Goal: Transaction & Acquisition: Purchase product/service

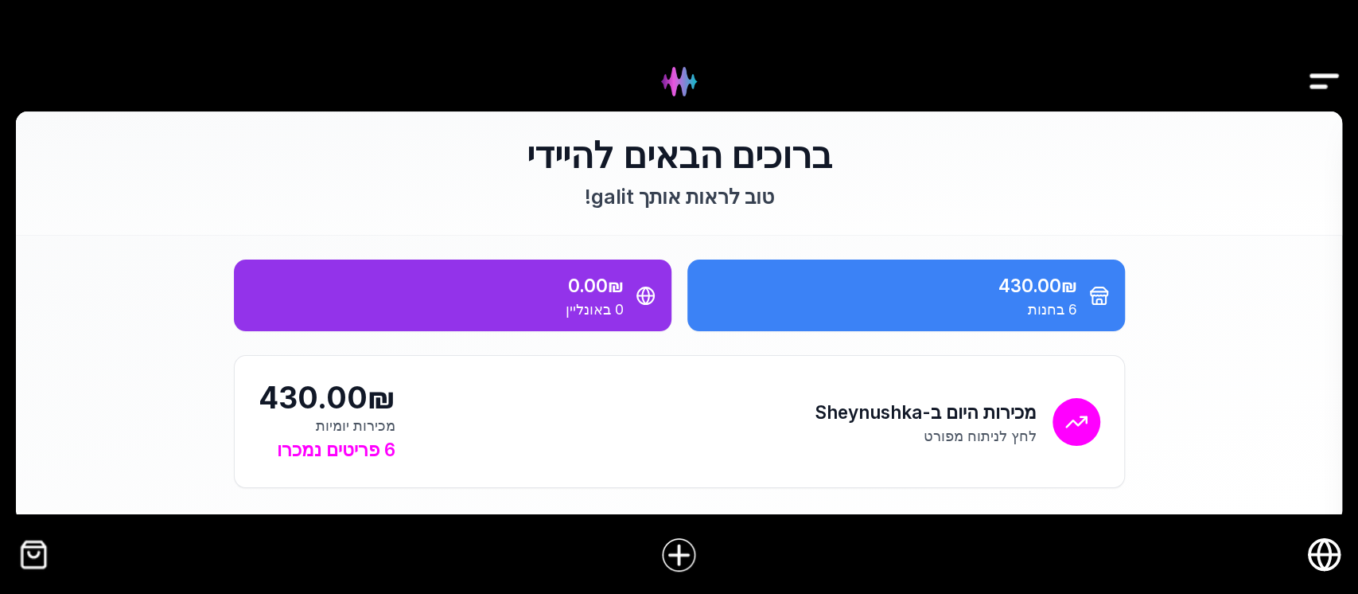
click at [1321, 80] on img "Drawer" at bounding box center [1324, 81] width 36 height 61
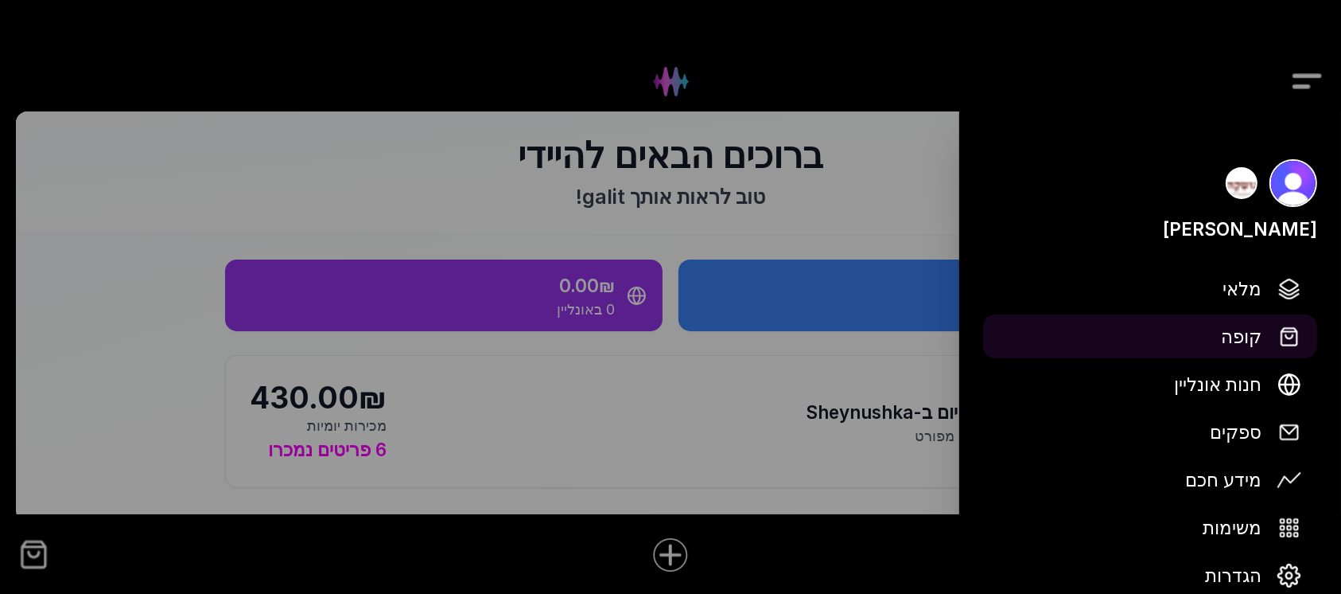
click at [1260, 336] on span "קופה" at bounding box center [1241, 336] width 41 height 28
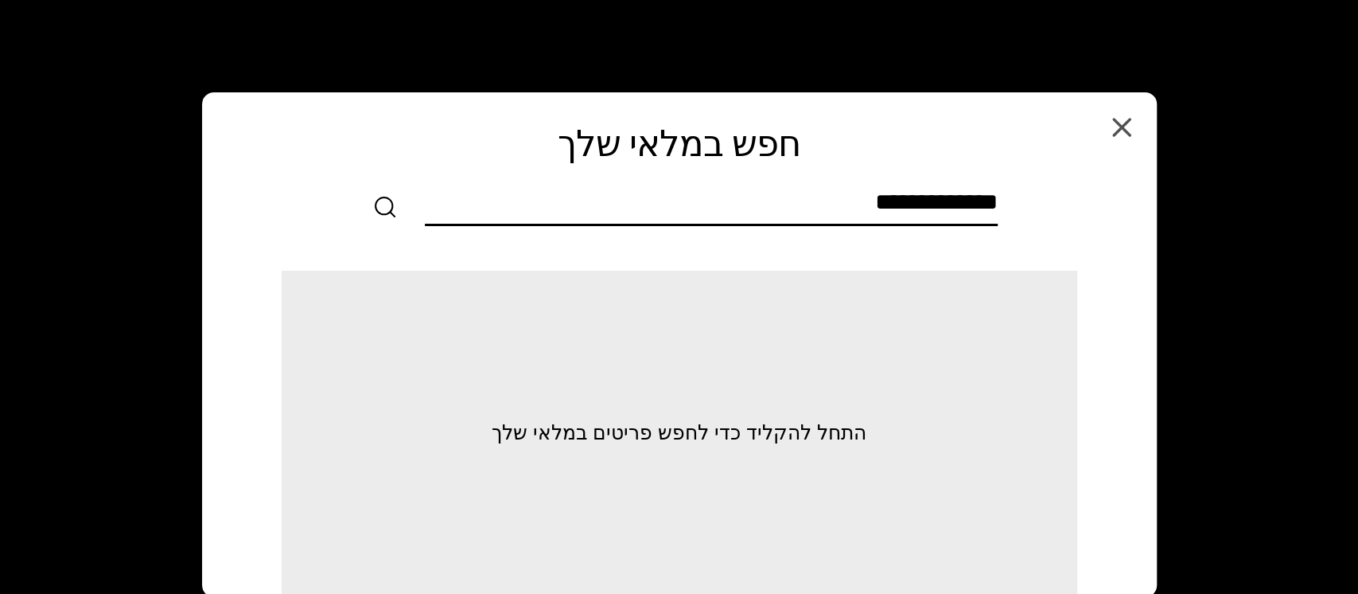
click at [996, 209] on input "text" at bounding box center [711, 206] width 573 height 36
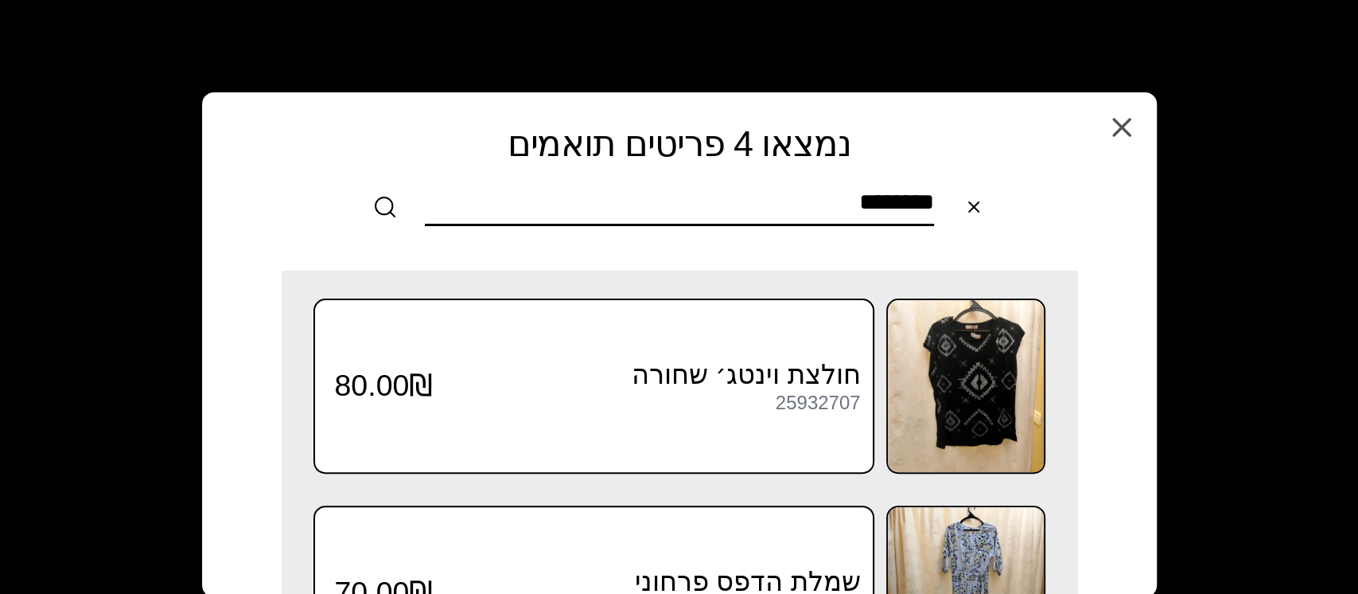
scroll to position [520, 0]
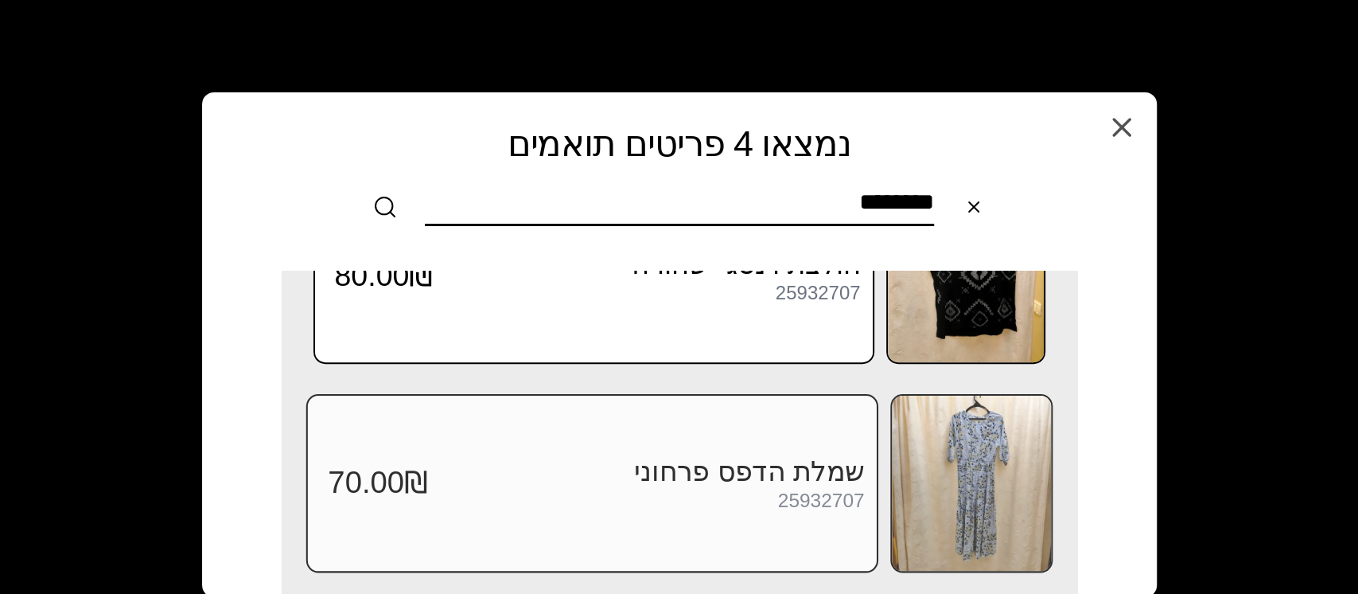
type input "********"
click at [784, 458] on h3 "שמלת הדפס פרחוני" at bounding box center [646, 471] width 436 height 33
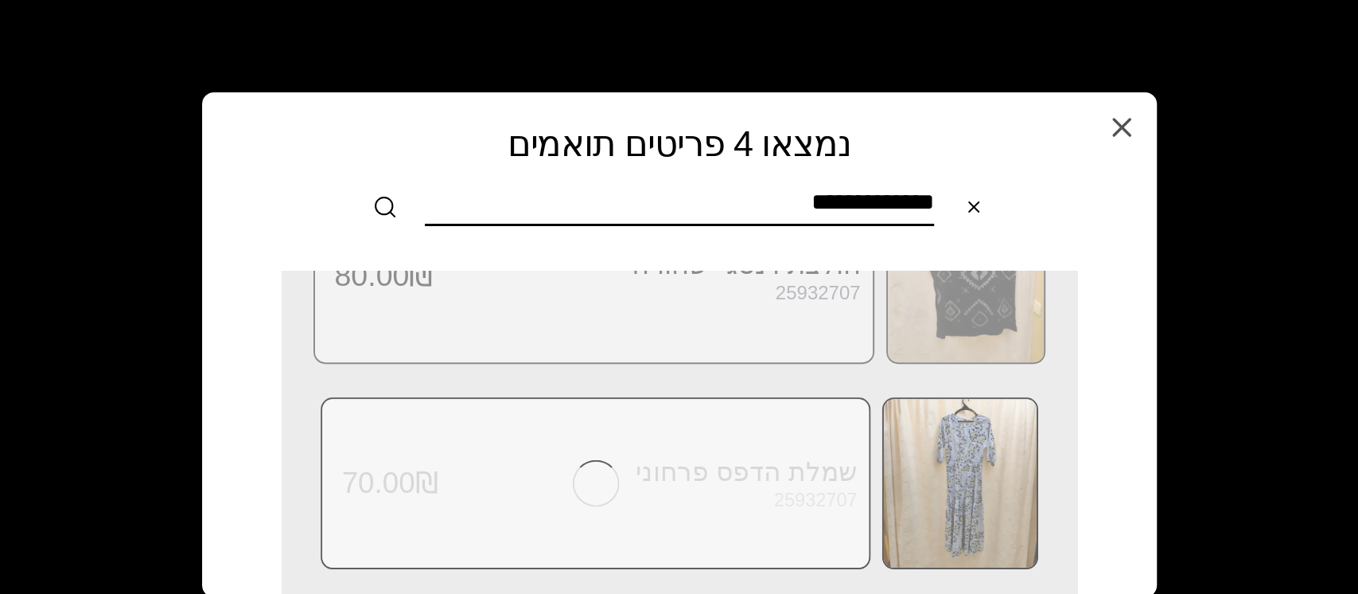
scroll to position [0, 0]
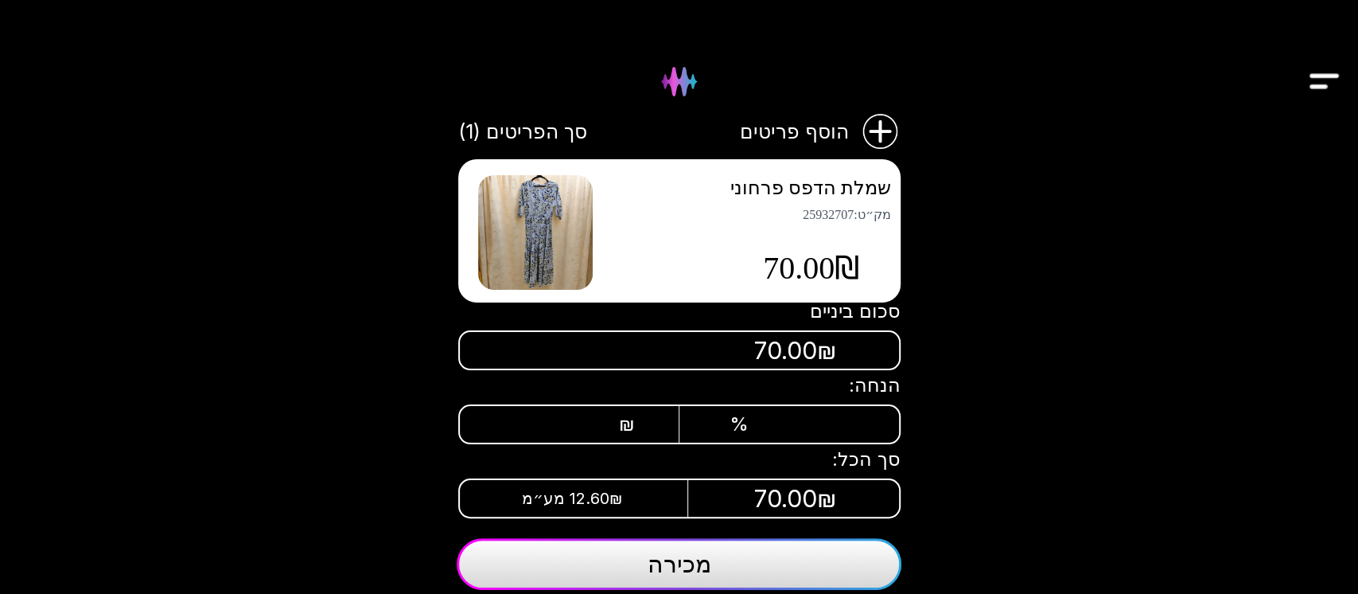
click at [776, 556] on button "מכירה" at bounding box center [679, 564] width 445 height 52
